Goal: Communication & Community: Share content

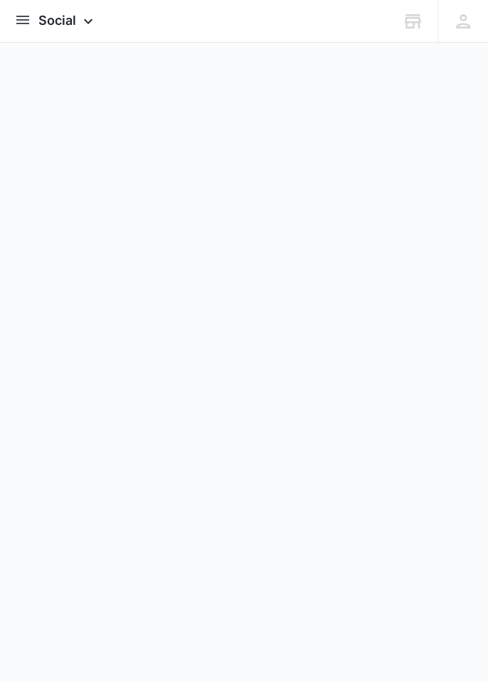
scroll to position [4, 0]
